Goal: Task Accomplishment & Management: Manage account settings

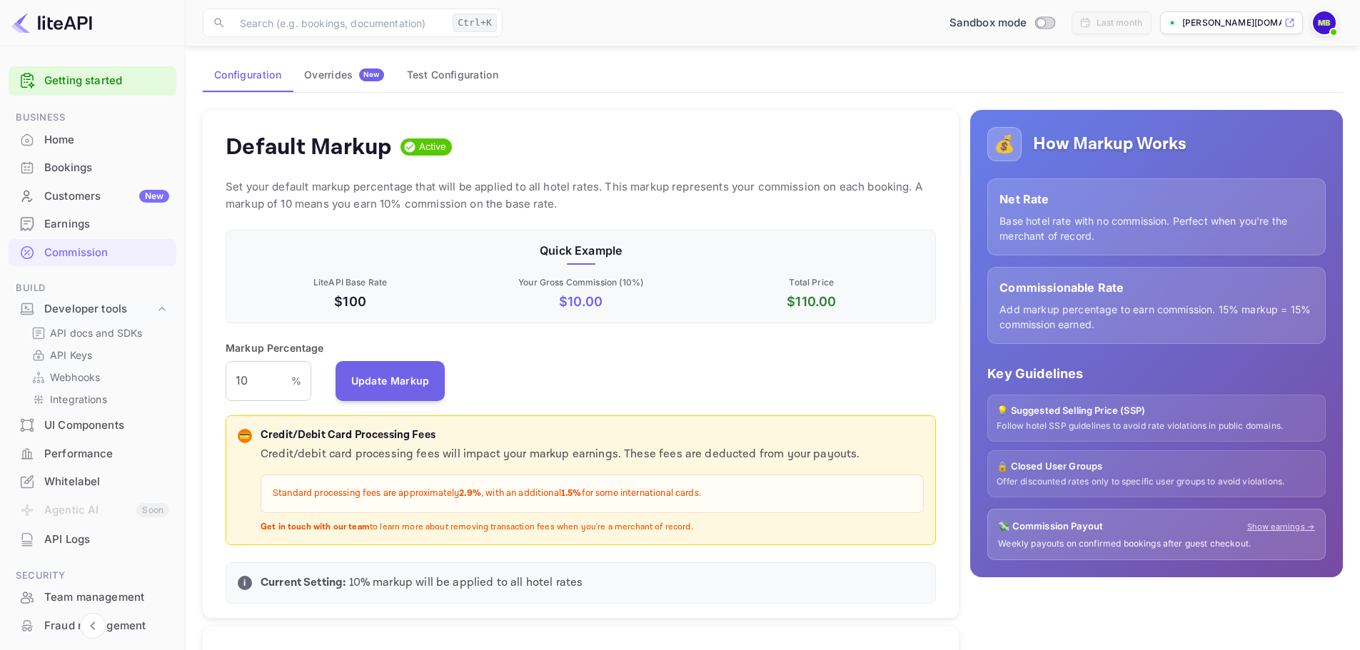
scroll to position [243, 700]
click at [67, 350] on p "API Keys" at bounding box center [71, 355] width 42 height 15
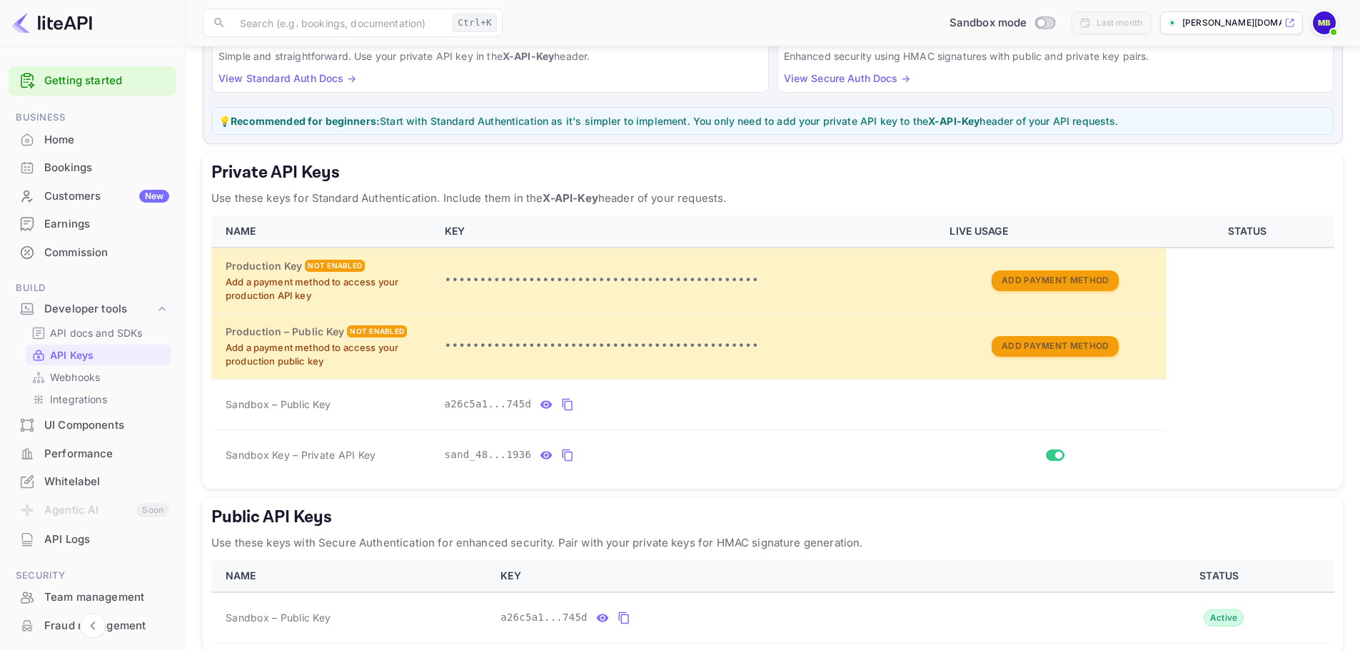
scroll to position [143, 0]
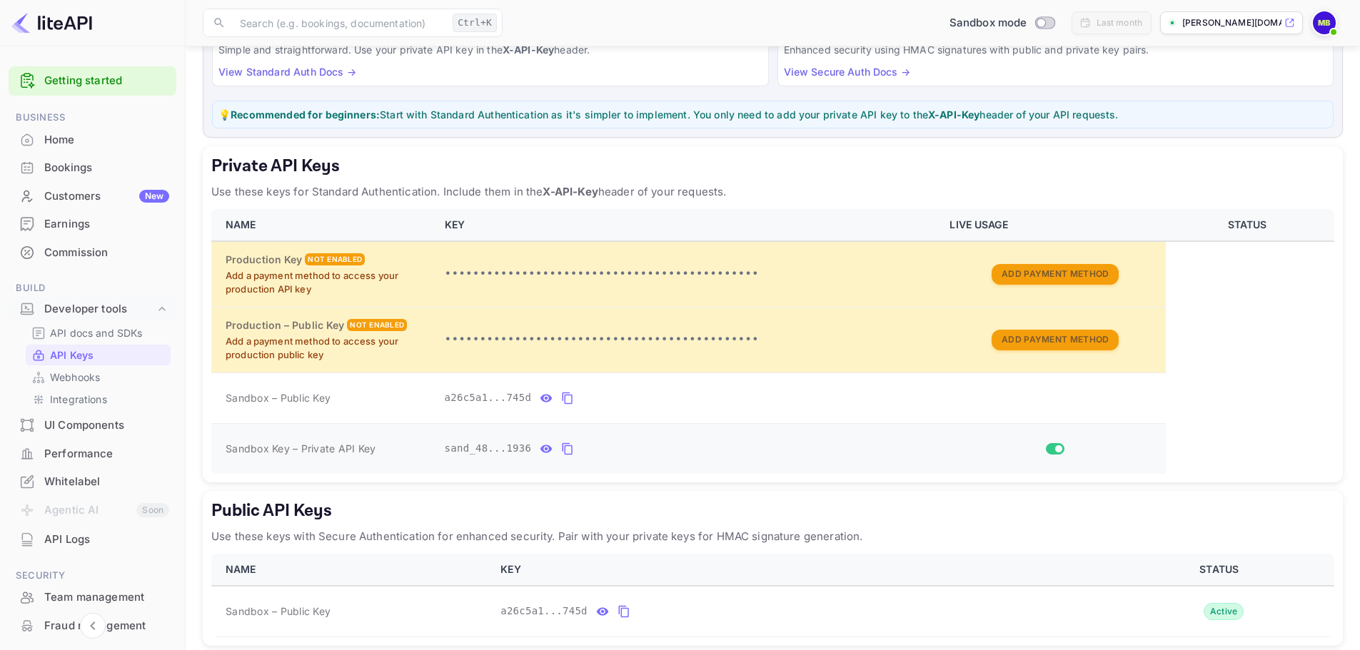
click at [542, 452] on icon "private api keys table" at bounding box center [546, 448] width 13 height 17
click at [728, 448] on icon "private api keys table" at bounding box center [734, 448] width 13 height 17
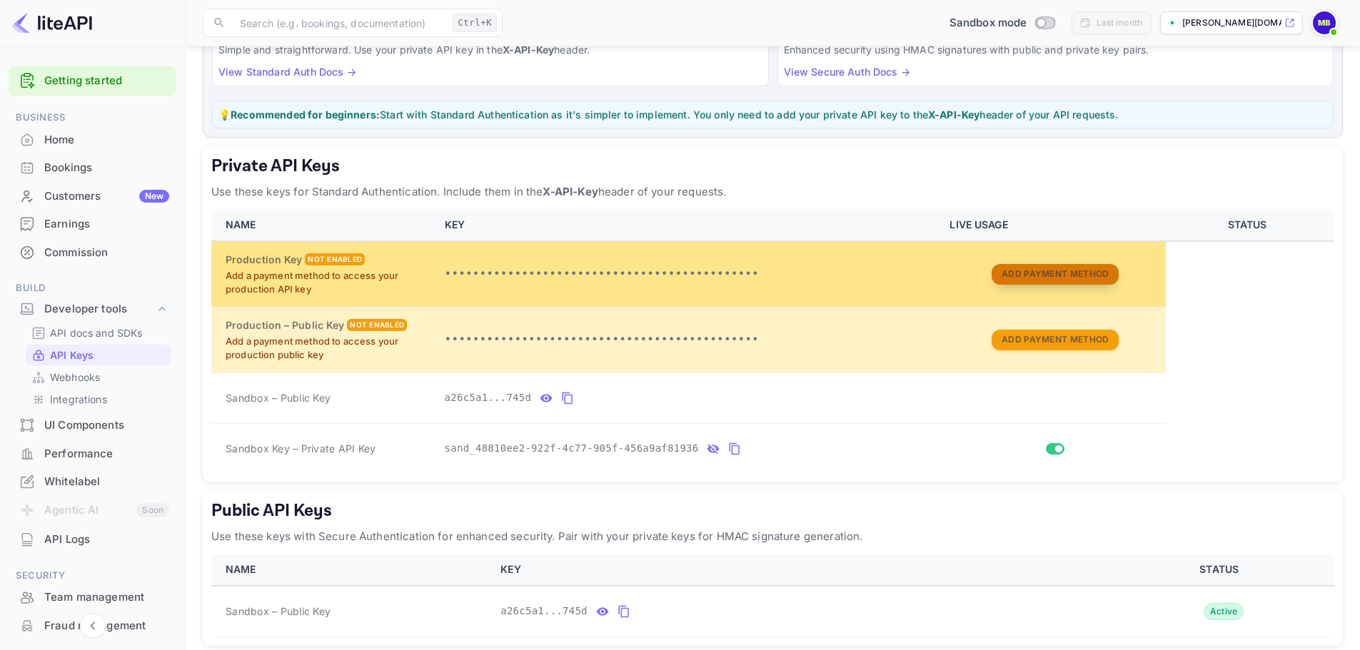
click at [1094, 278] on button "Add Payment Method" at bounding box center [1054, 274] width 127 height 21
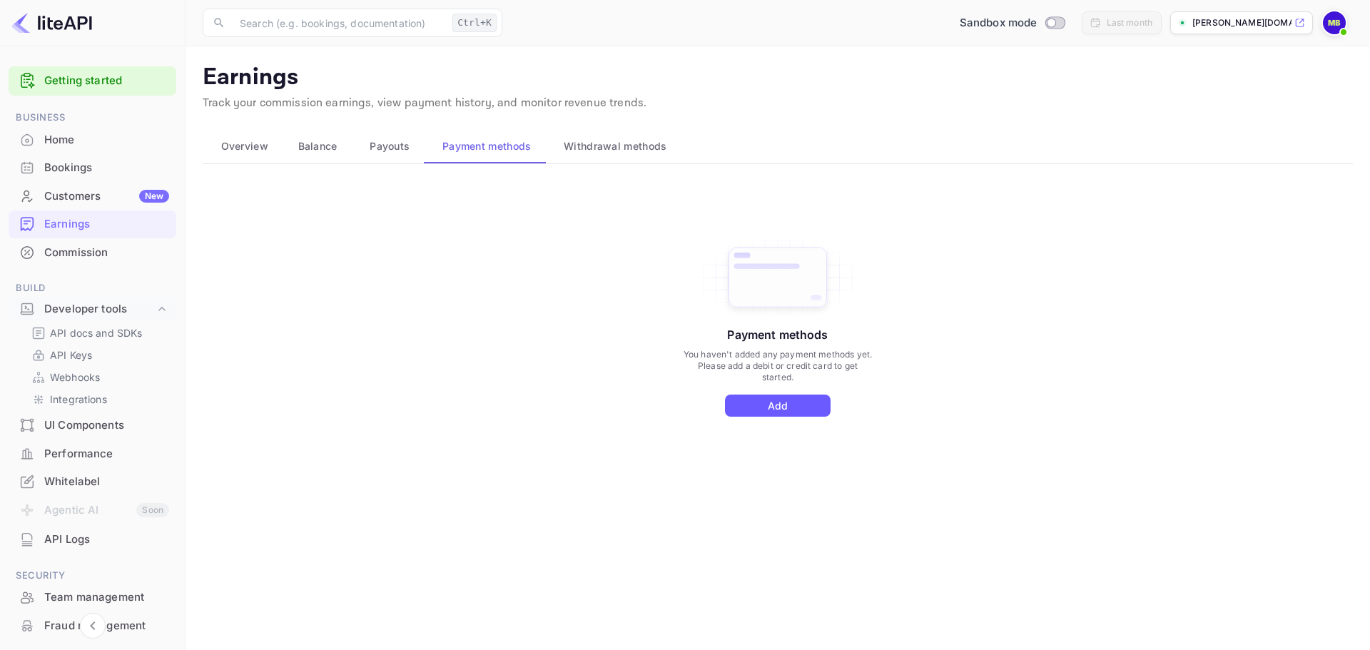
click at [797, 405] on button "Add" at bounding box center [778, 406] width 106 height 22
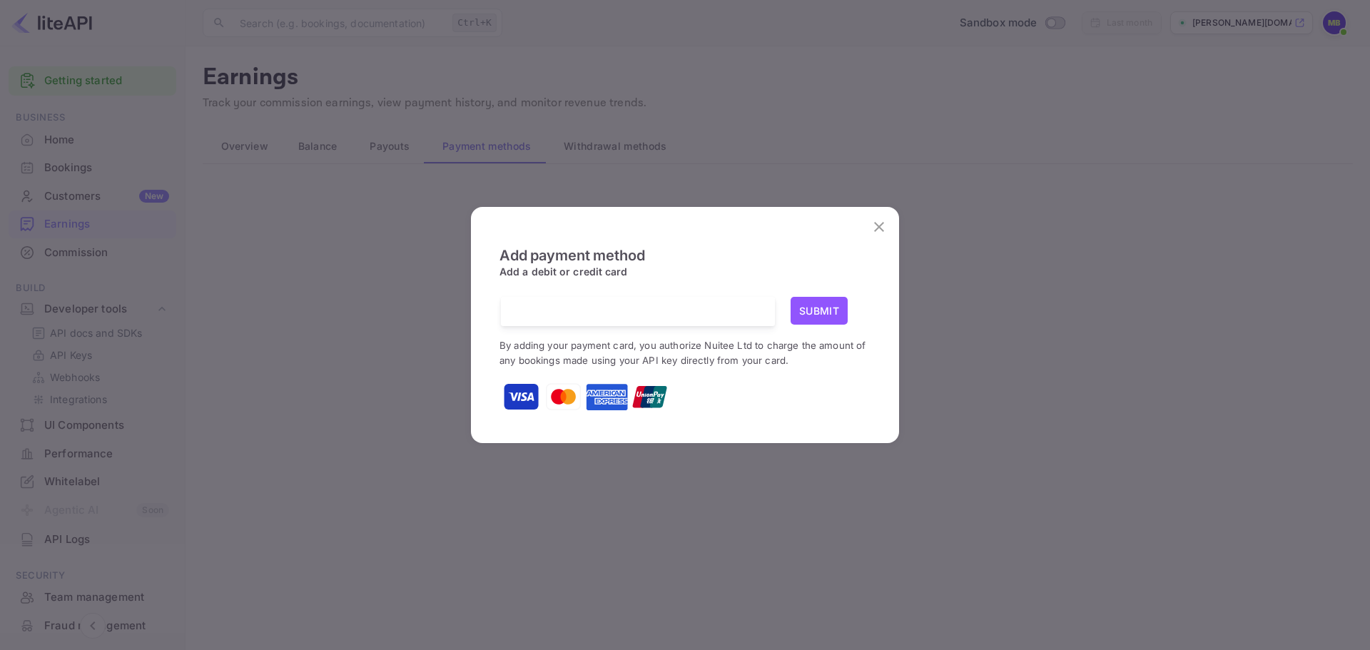
click at [879, 223] on icon "close" at bounding box center [879, 226] width 17 height 17
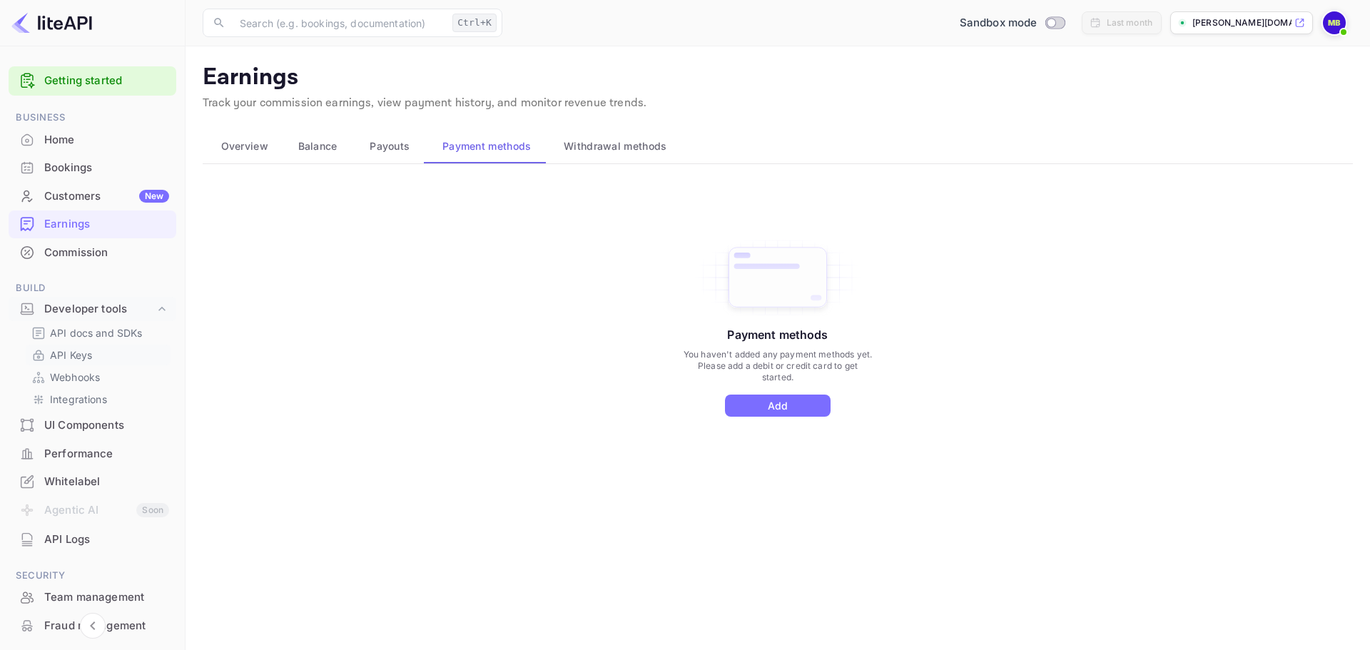
click at [112, 347] on div "API Keys" at bounding box center [98, 355] width 145 height 21
click at [79, 351] on p "API Keys" at bounding box center [71, 355] width 42 height 15
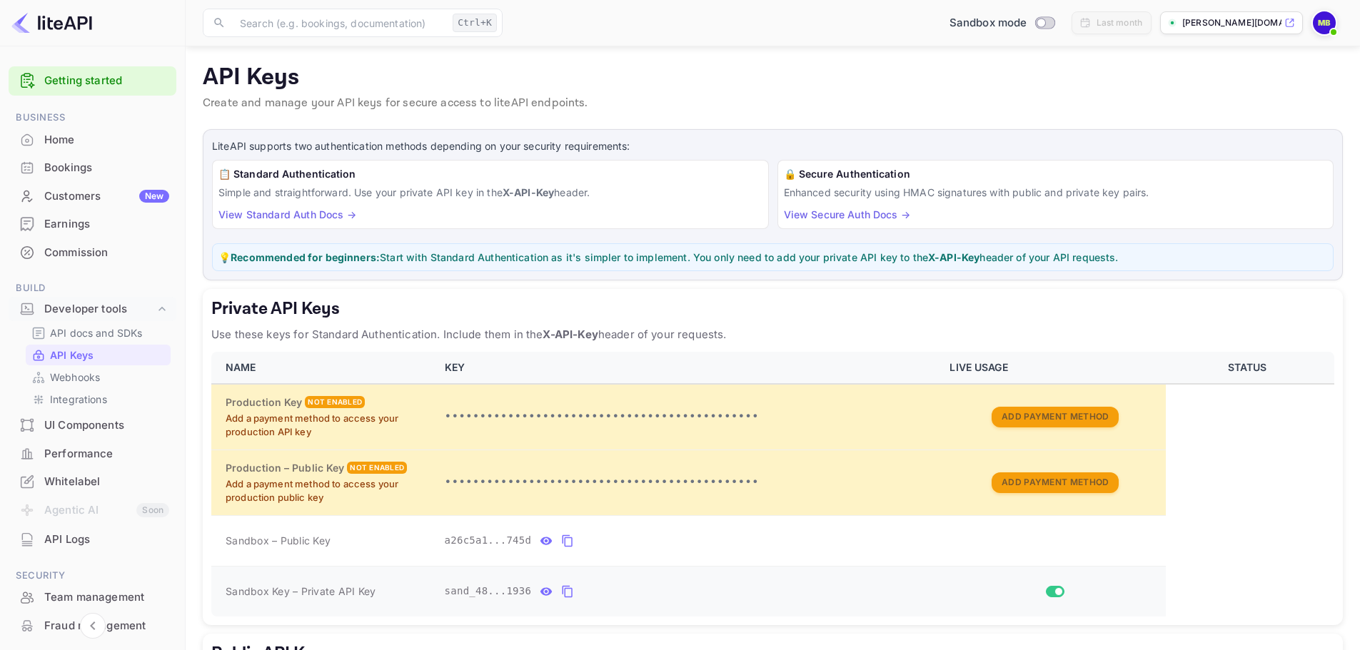
scroll to position [207, 0]
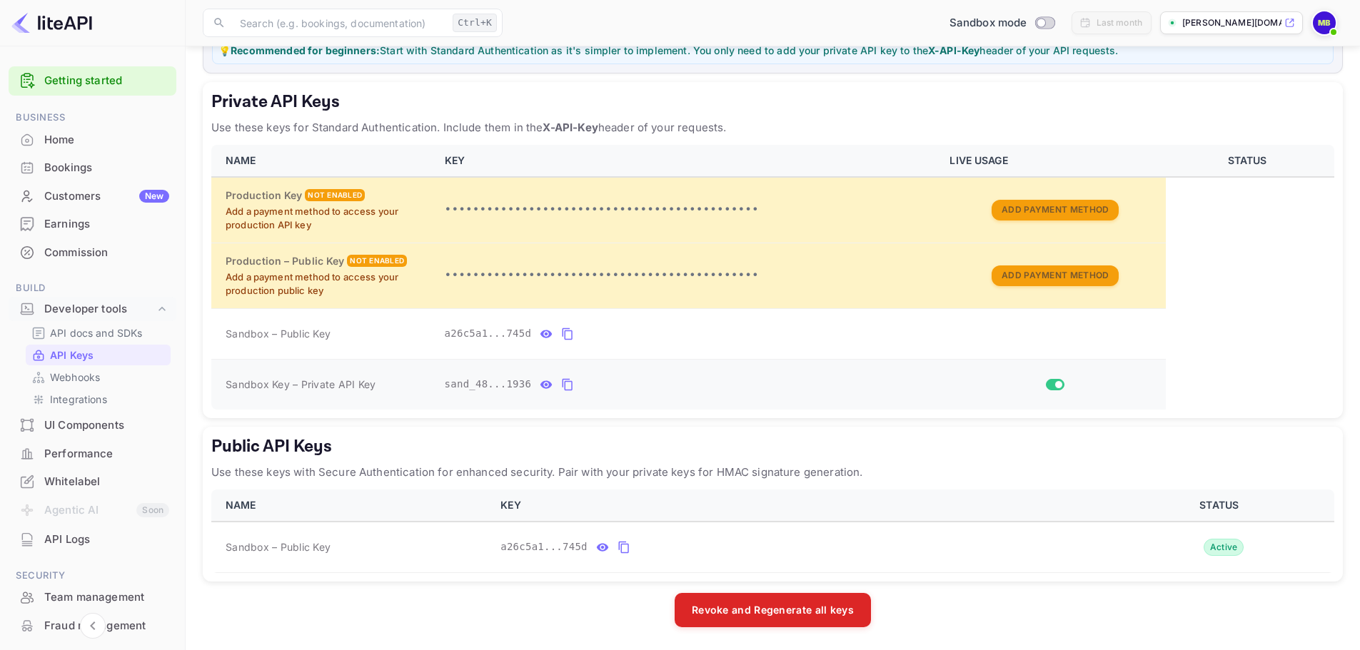
click at [561, 383] on icon "private api keys table" at bounding box center [567, 384] width 13 height 17
